Goal: Find contact information: Find contact information

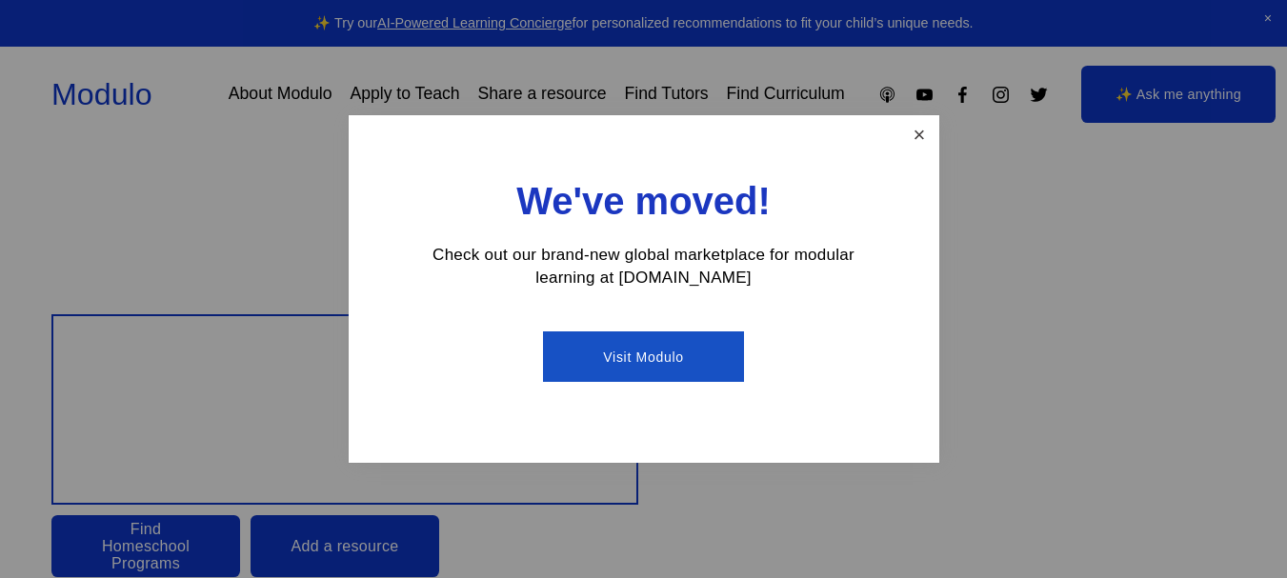
click at [926, 141] on link "Close" at bounding box center [918, 134] width 33 height 33
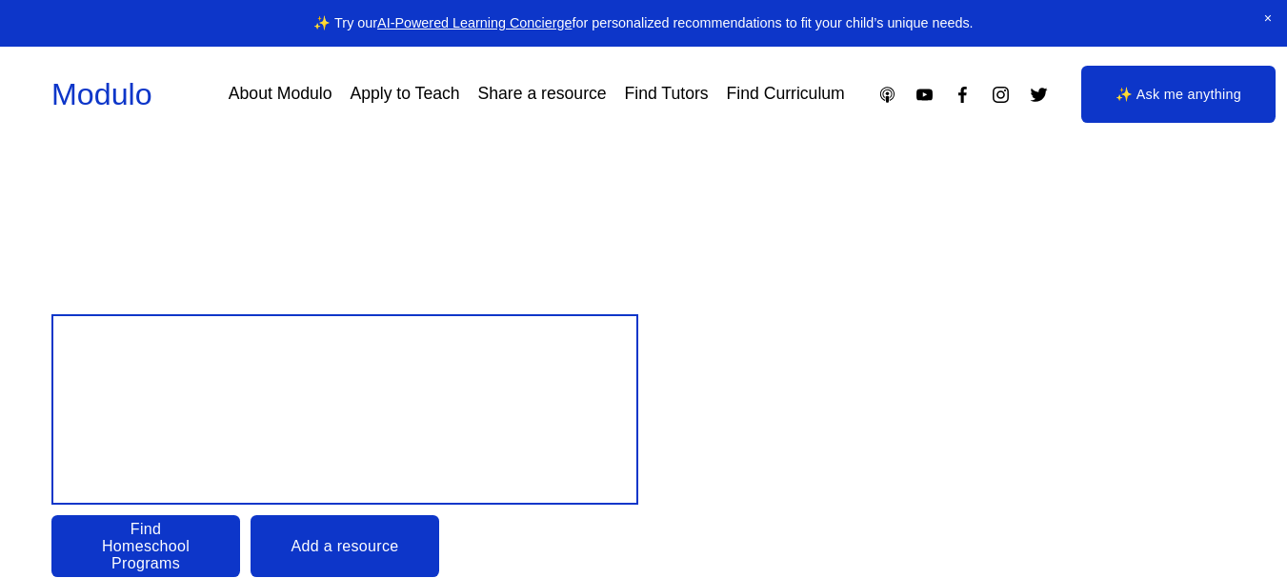
click at [926, 141] on div "Skip to Content Modulo About Modulo Apply to Teach Share a resource Find Tutors" at bounding box center [643, 95] width 1287 height 96
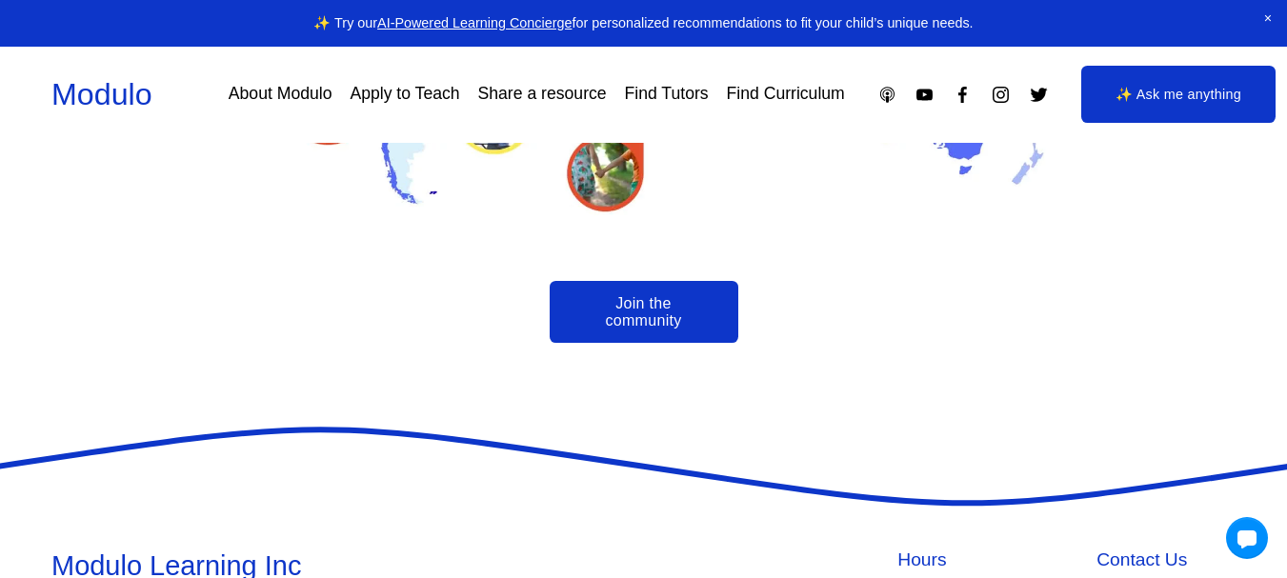
scroll to position [4383, 0]
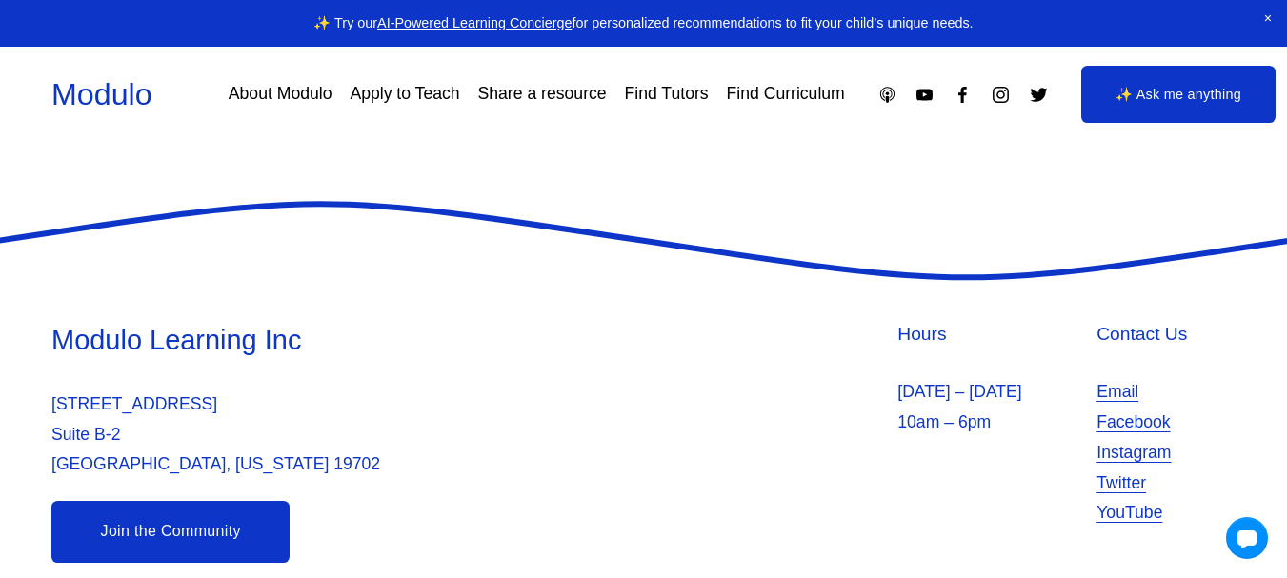
click at [1113, 377] on link "Email" at bounding box center [1118, 392] width 42 height 30
